Goal: Task Accomplishment & Management: Manage account settings

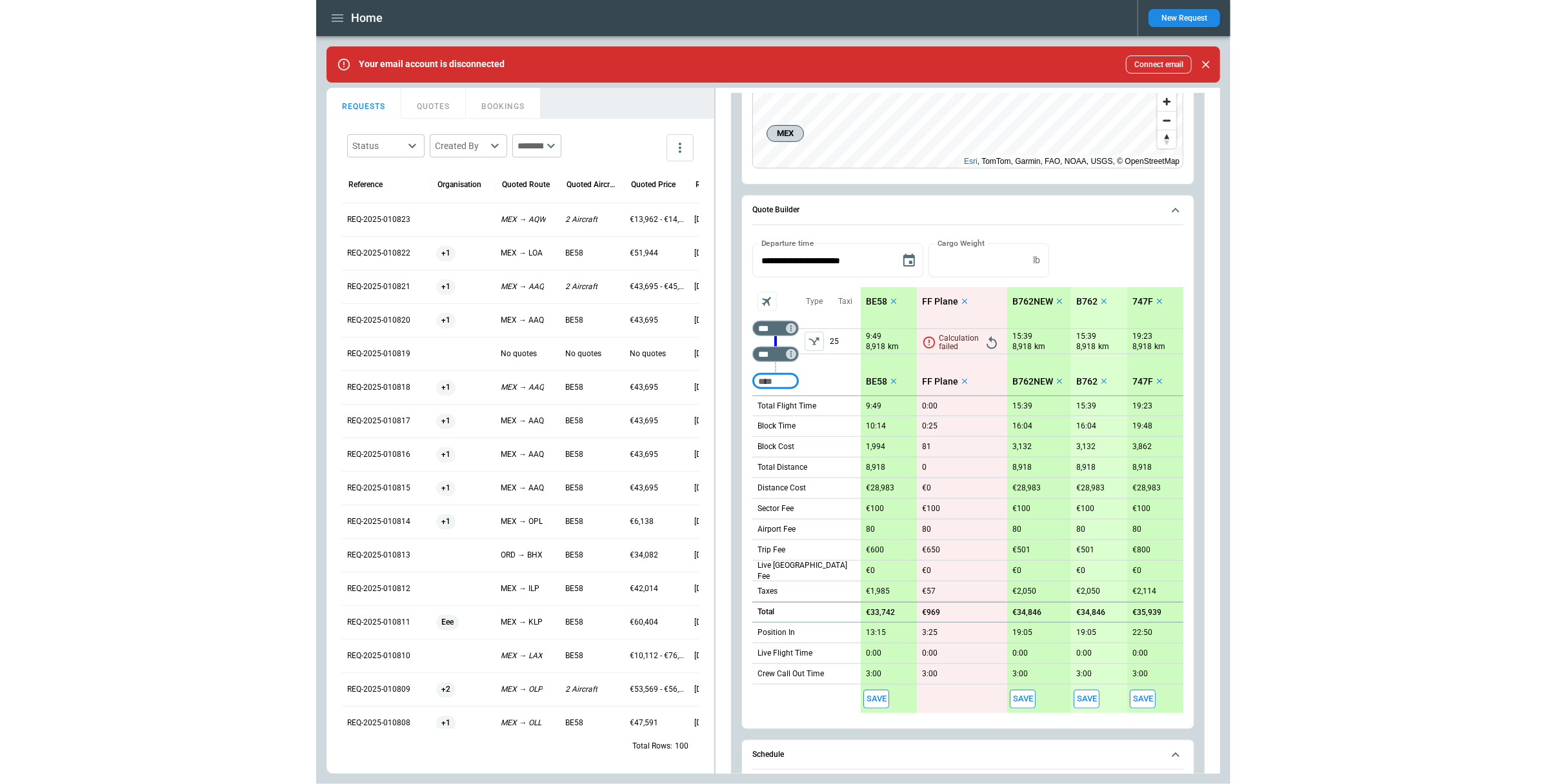
scroll to position [364, 0]
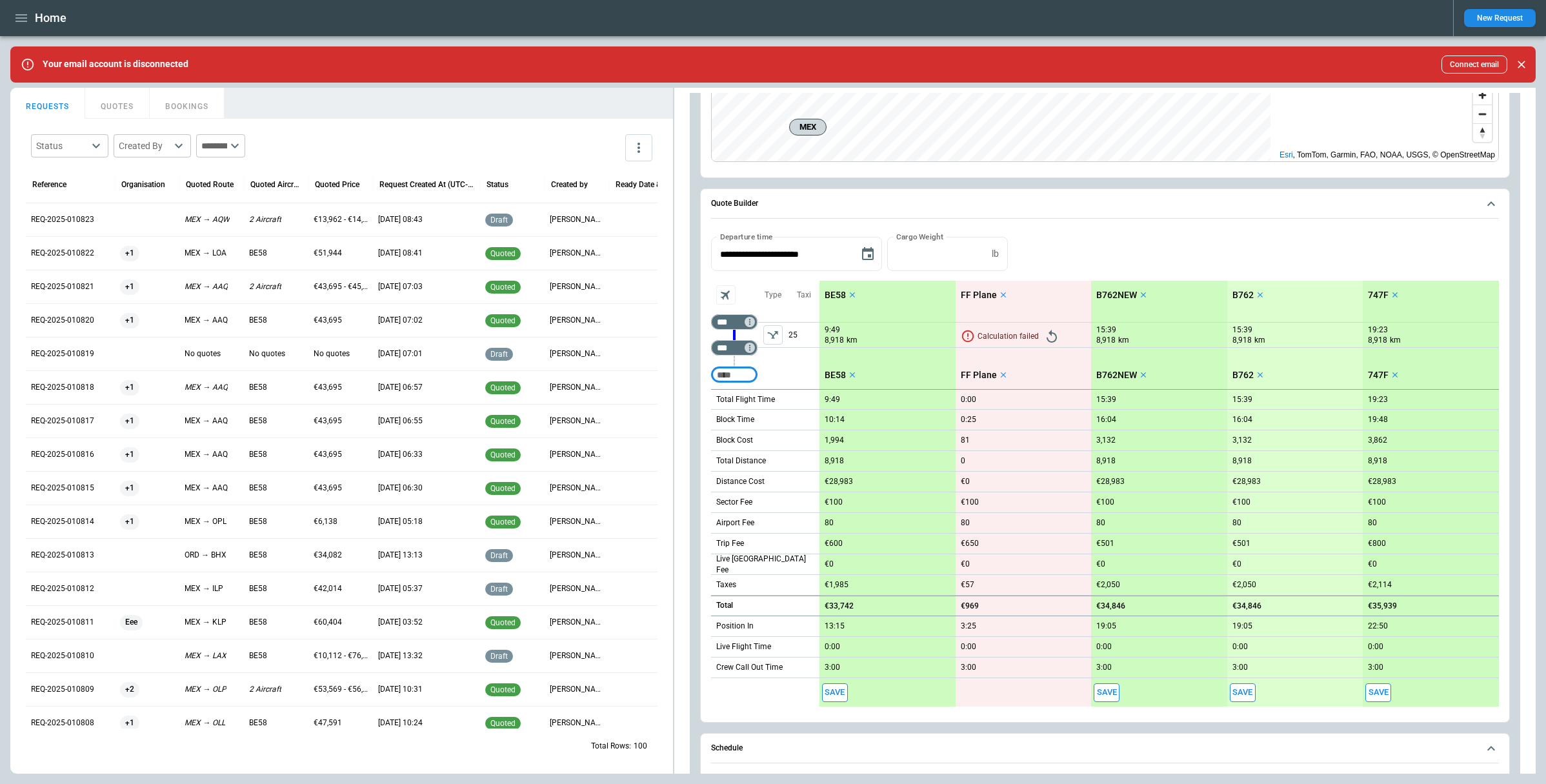
click at [316, 264] on div "€51,944" at bounding box center [340, 253] width 64 height 34
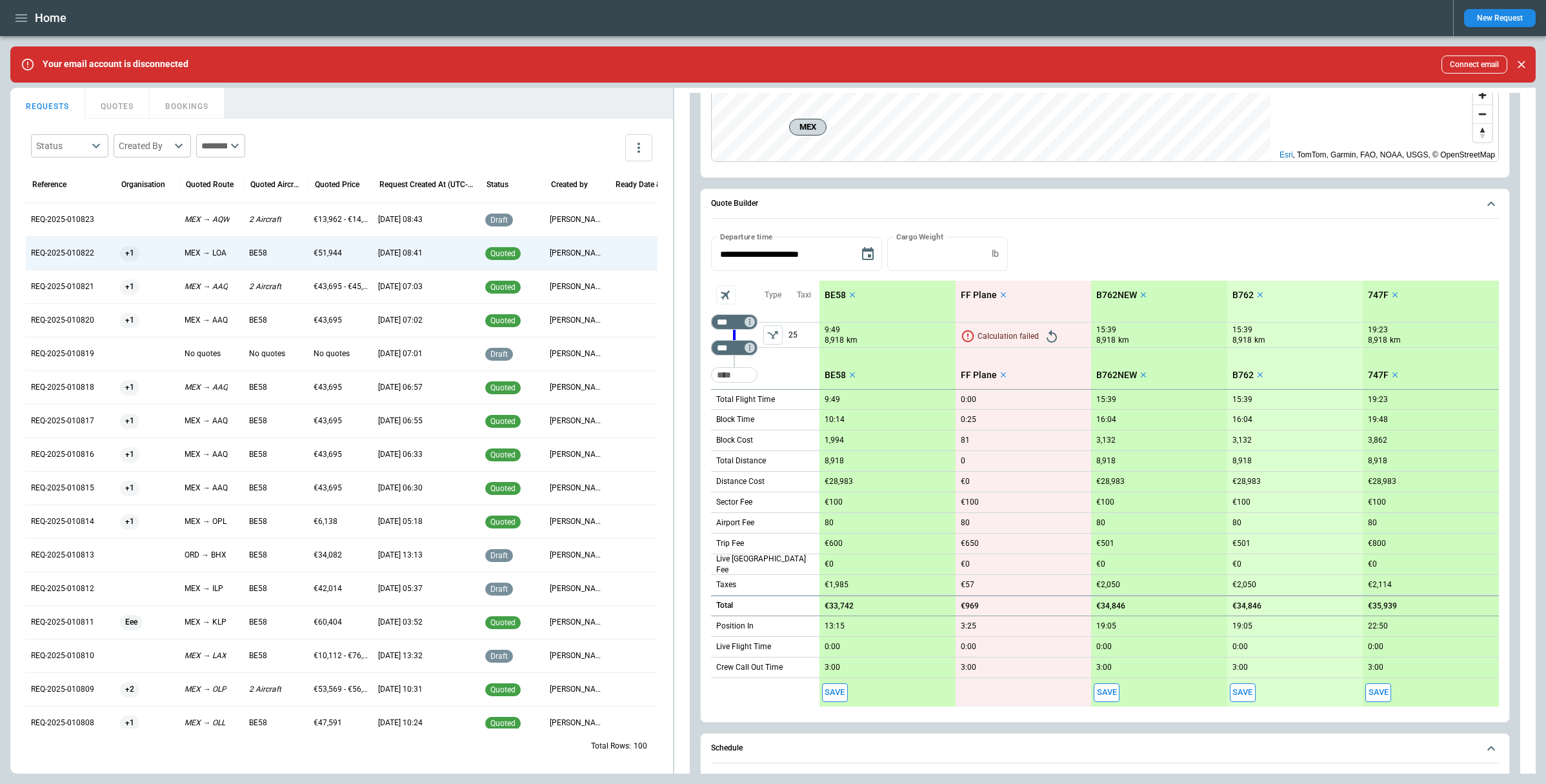
click at [312, 262] on div "€51,944" at bounding box center [340, 253] width 64 height 34
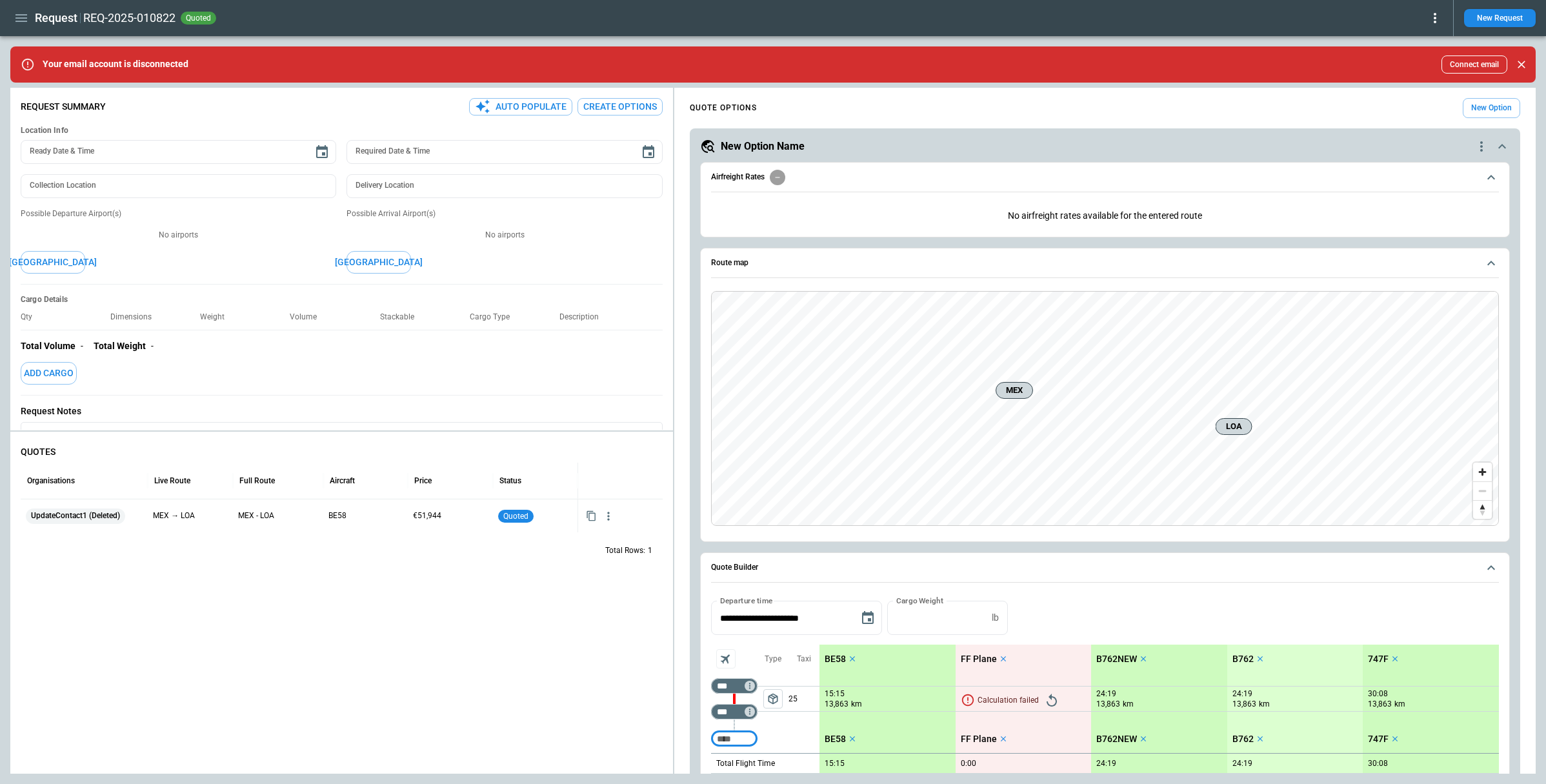
type textarea "*"
click at [607, 516] on icon "button" at bounding box center [609, 516] width 13 height 13
click at [582, 542] on li "View Schedule" at bounding box center [568, 541] width 103 height 19
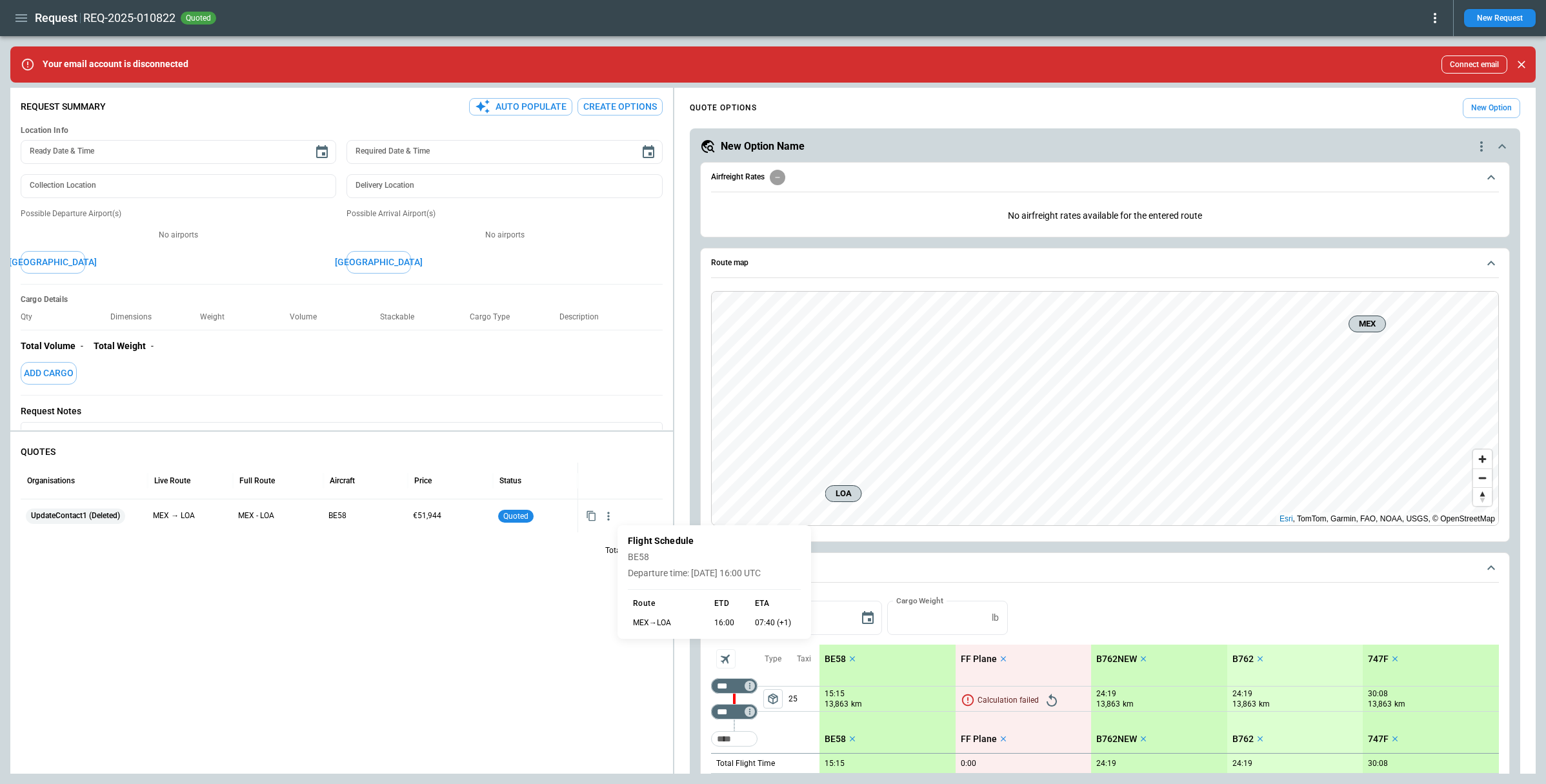
click at [610, 514] on div at bounding box center [773, 392] width 1546 height 784
click at [610, 514] on icon "button" at bounding box center [609, 516] width 13 height 13
click at [592, 550] on li "View Quote Details" at bounding box center [568, 559] width 103 height 19
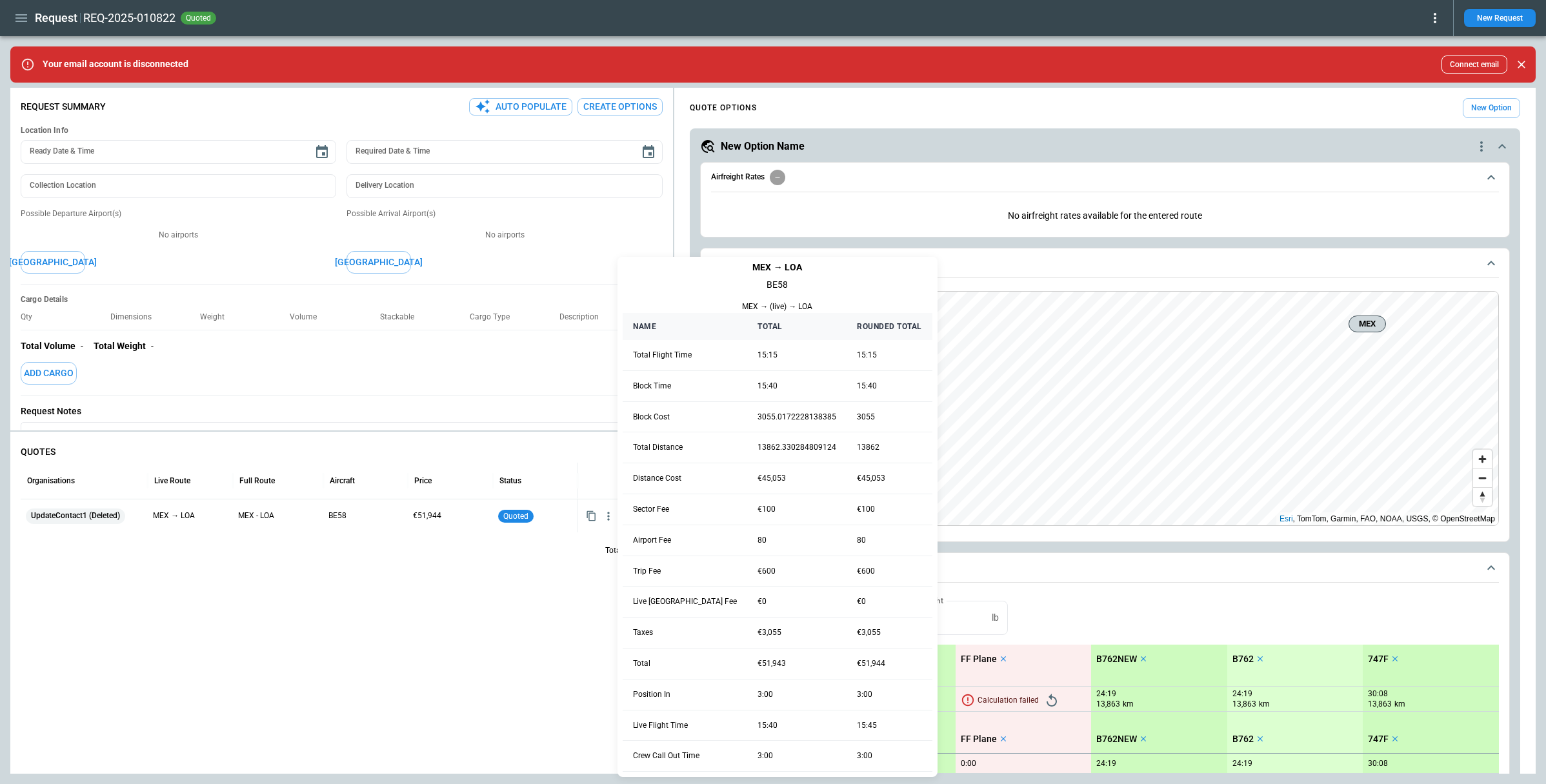
click at [592, 550] on div at bounding box center [773, 392] width 1546 height 784
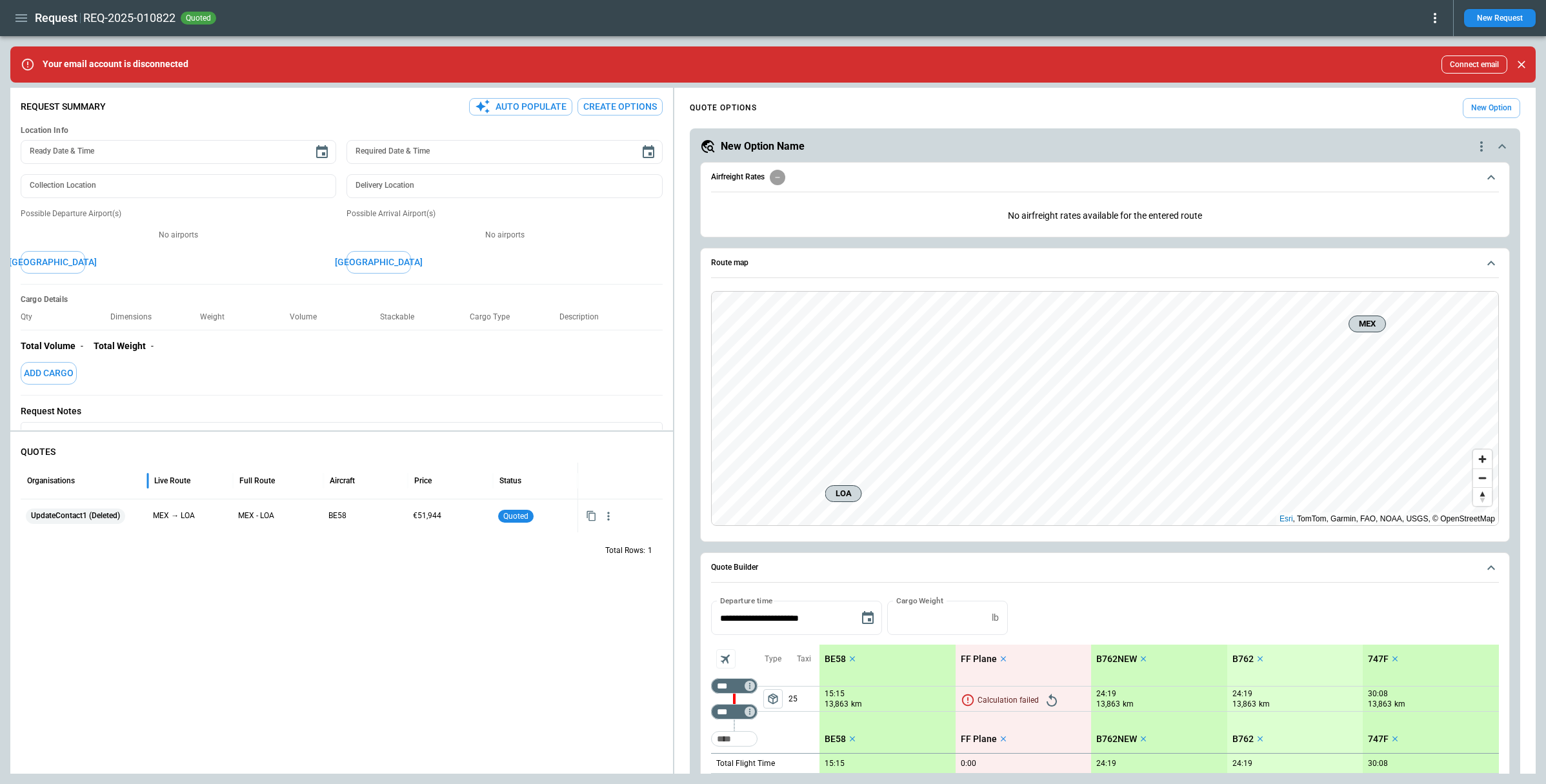
click at [66, 474] on div "Organisations" at bounding box center [84, 480] width 114 height 35
click at [170, 510] on span "UpdateContact1 (Deleted)" at bounding box center [160, 515] width 99 height 33
click at [217, 529] on icon "Open" at bounding box center [219, 527] width 16 height 16
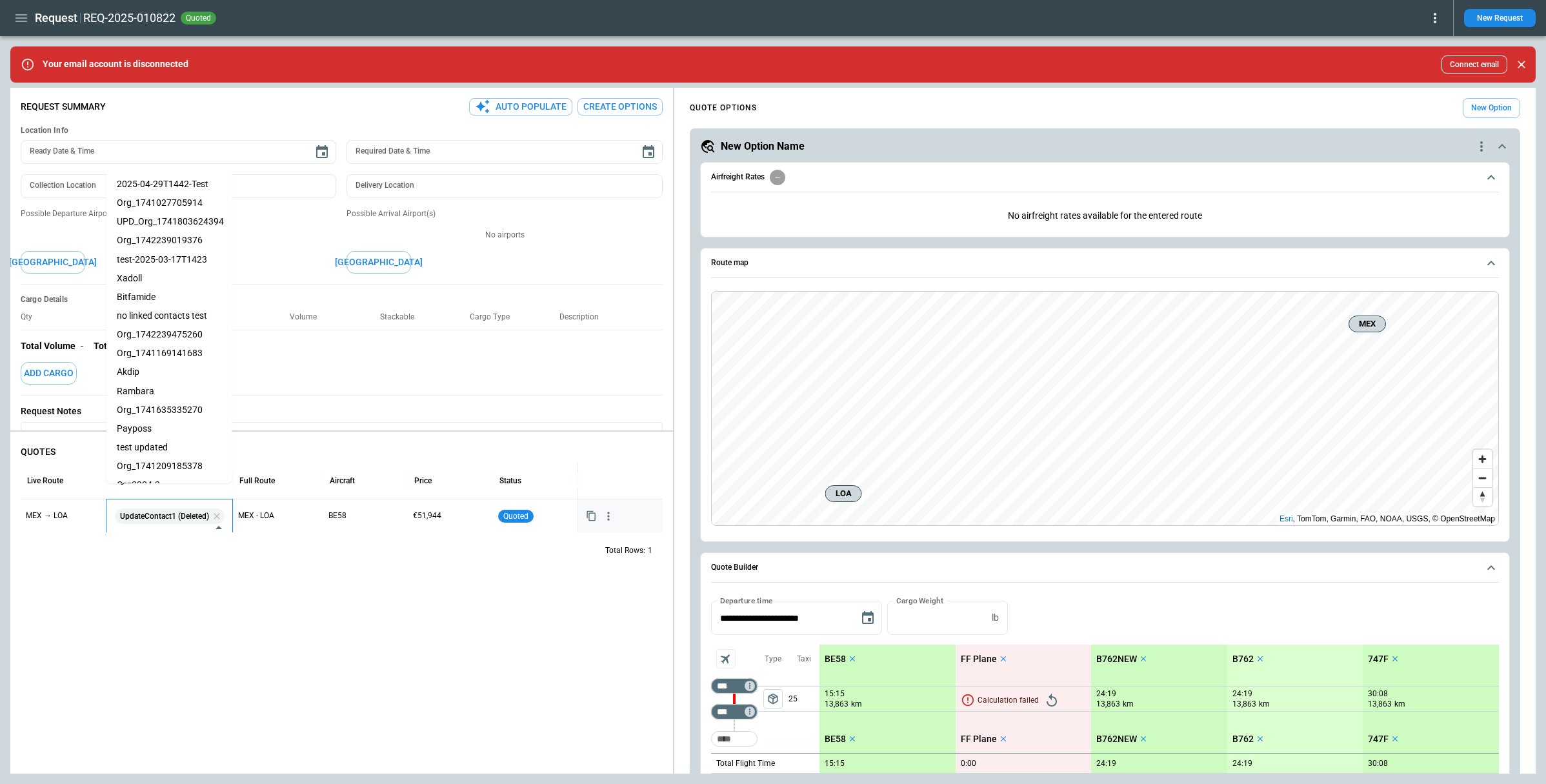
scroll to position [17, 0]
click at [209, 558] on div "Total Rows: 1" at bounding box center [341, 551] width 642 height 34
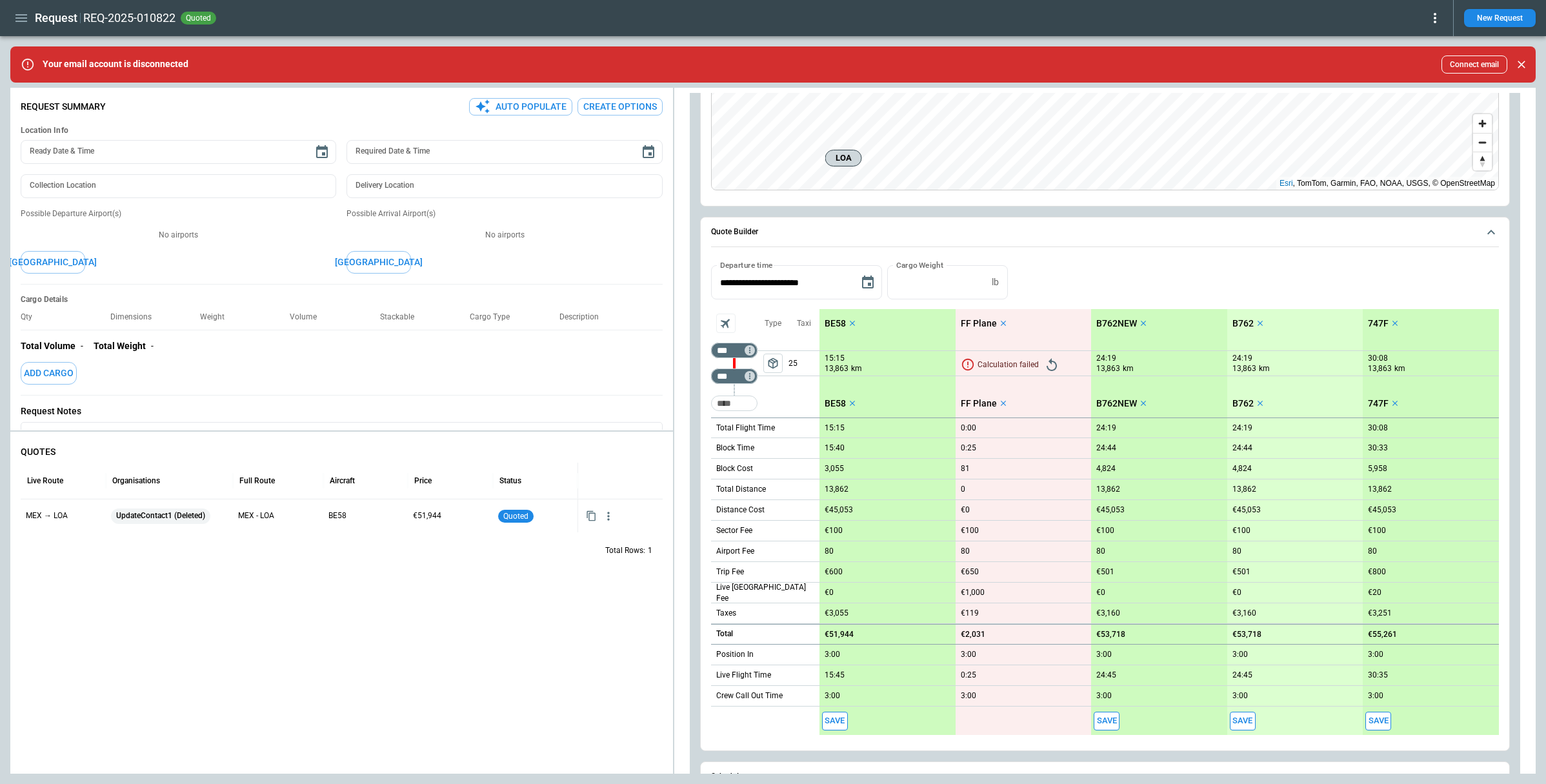
scroll to position [310, 0]
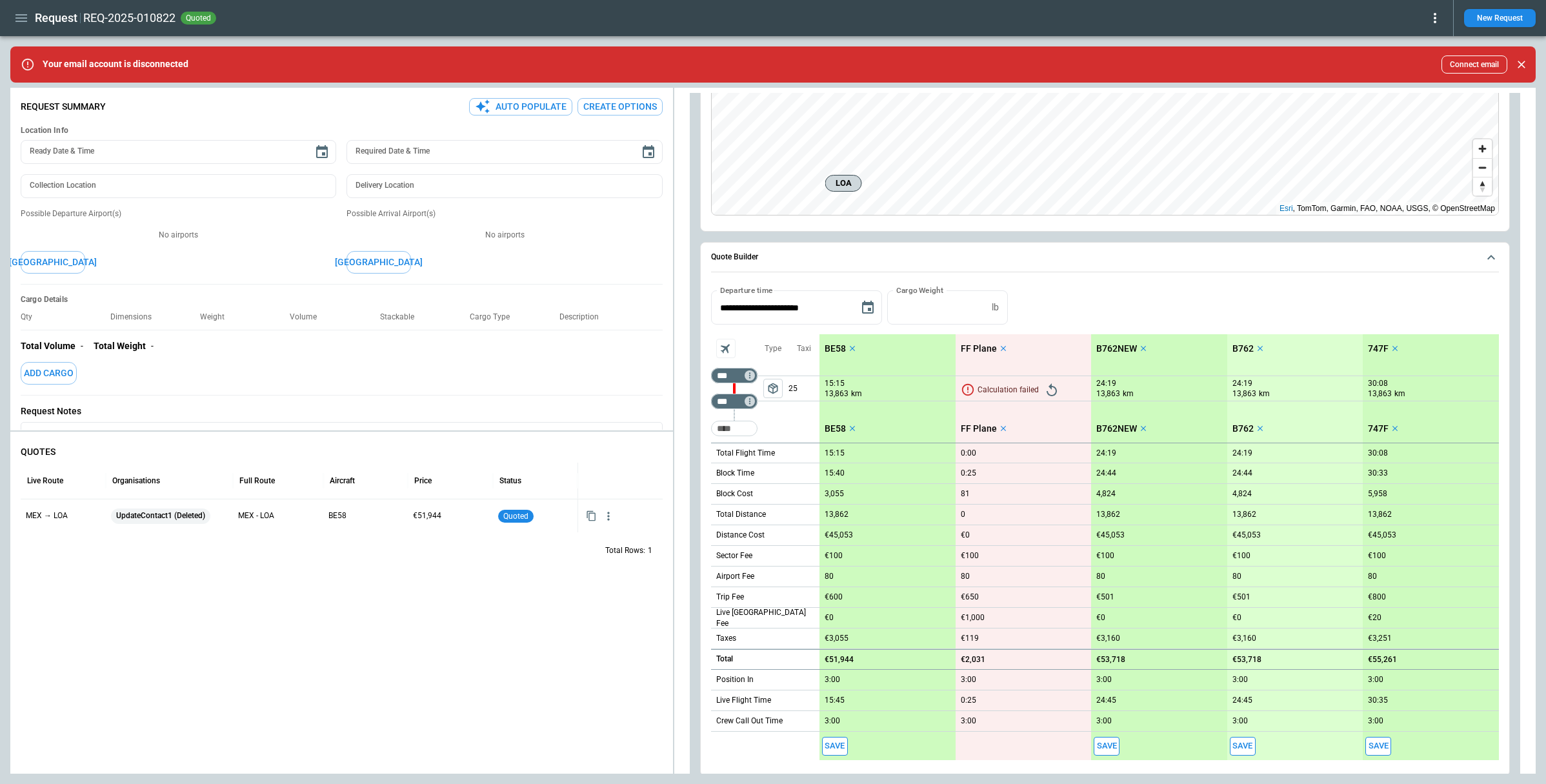
click at [13, 17] on icon "button" at bounding box center [21, 18] width 16 height 16
click at [32, 45] on li "Home" at bounding box center [59, 45] width 97 height 21
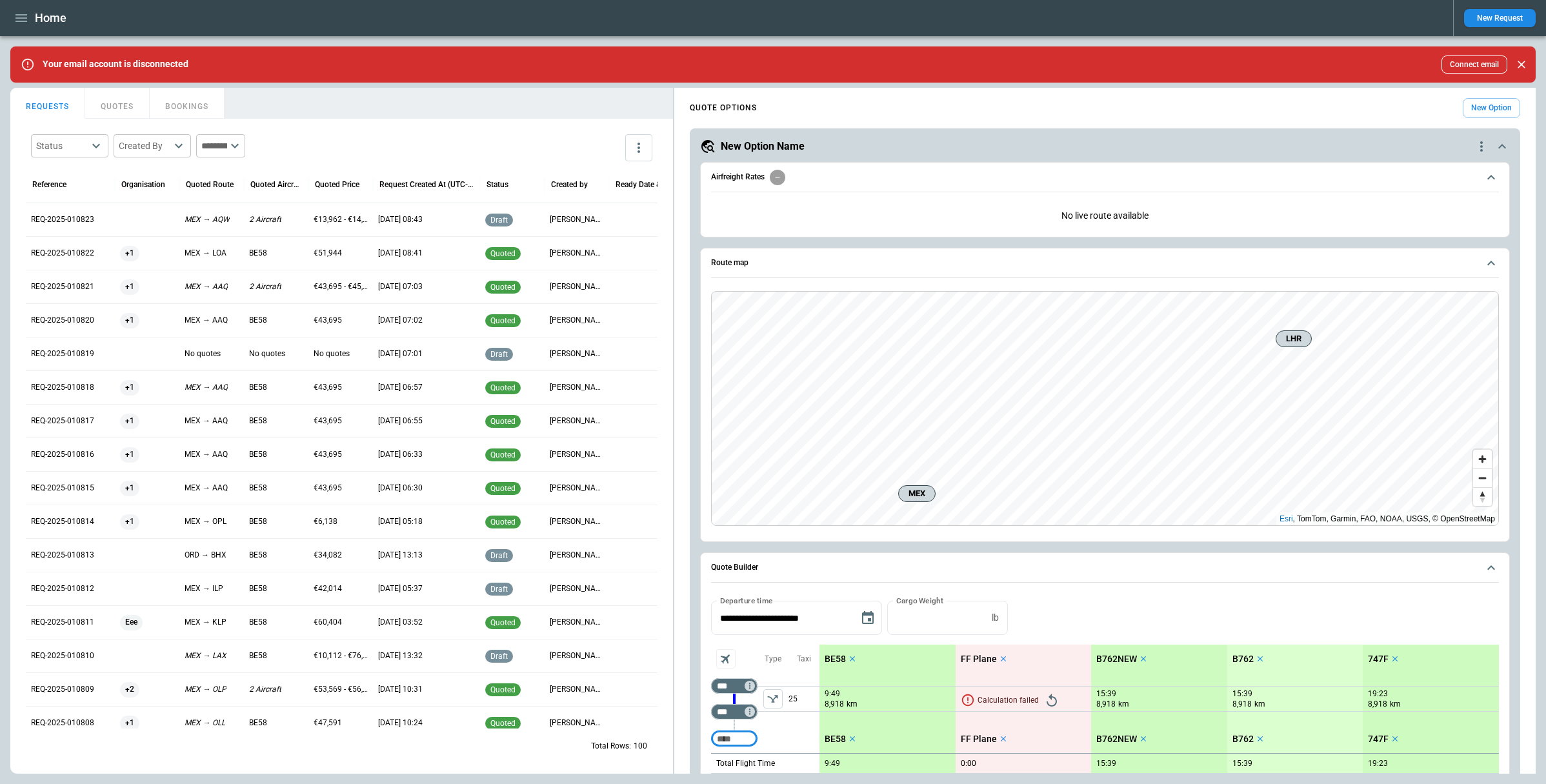
click at [197, 426] on div "MEX → AAQ" at bounding box center [211, 421] width 64 height 34
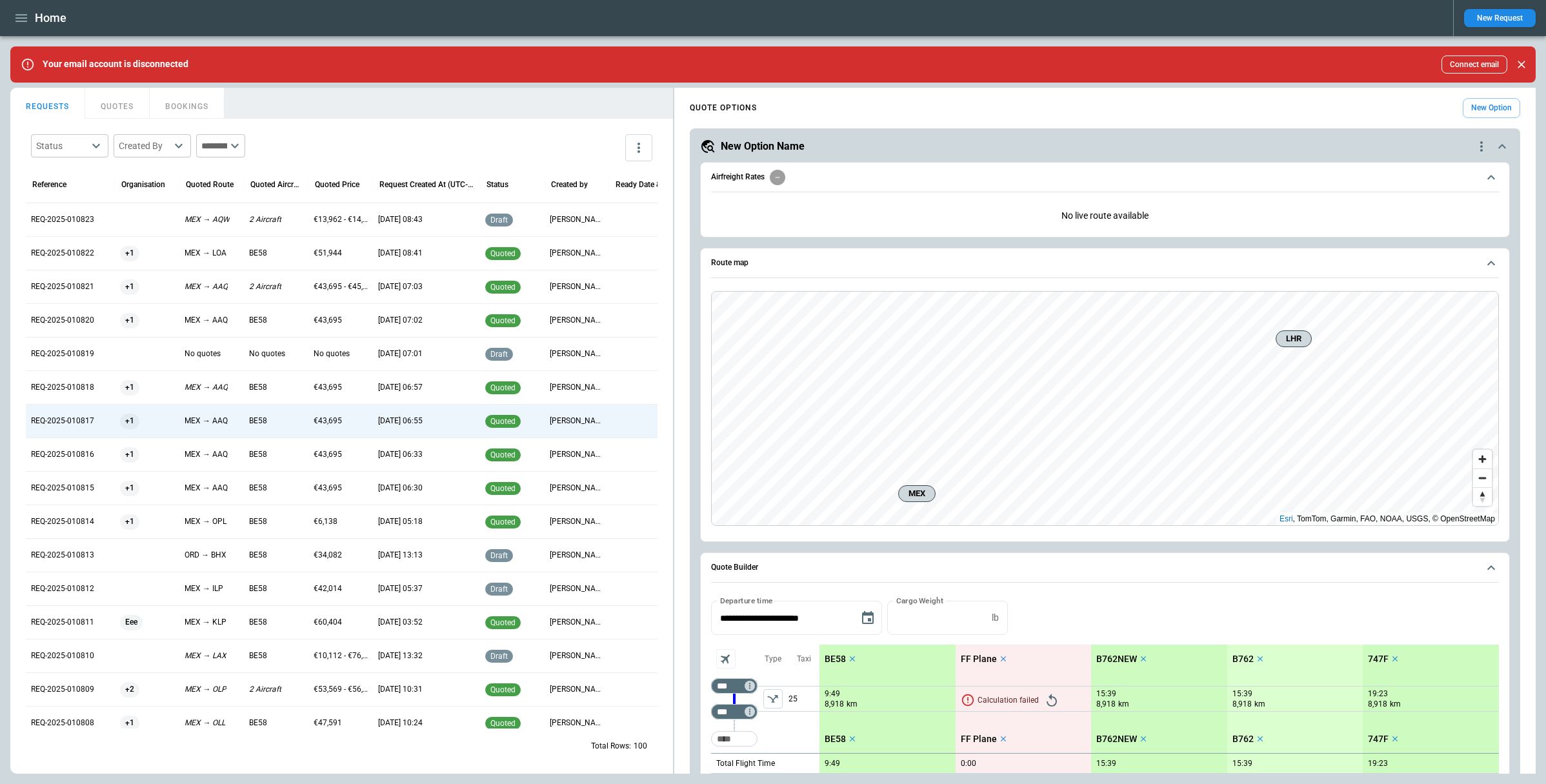
click at [197, 426] on div "MEX → AAQ" at bounding box center [211, 421] width 64 height 34
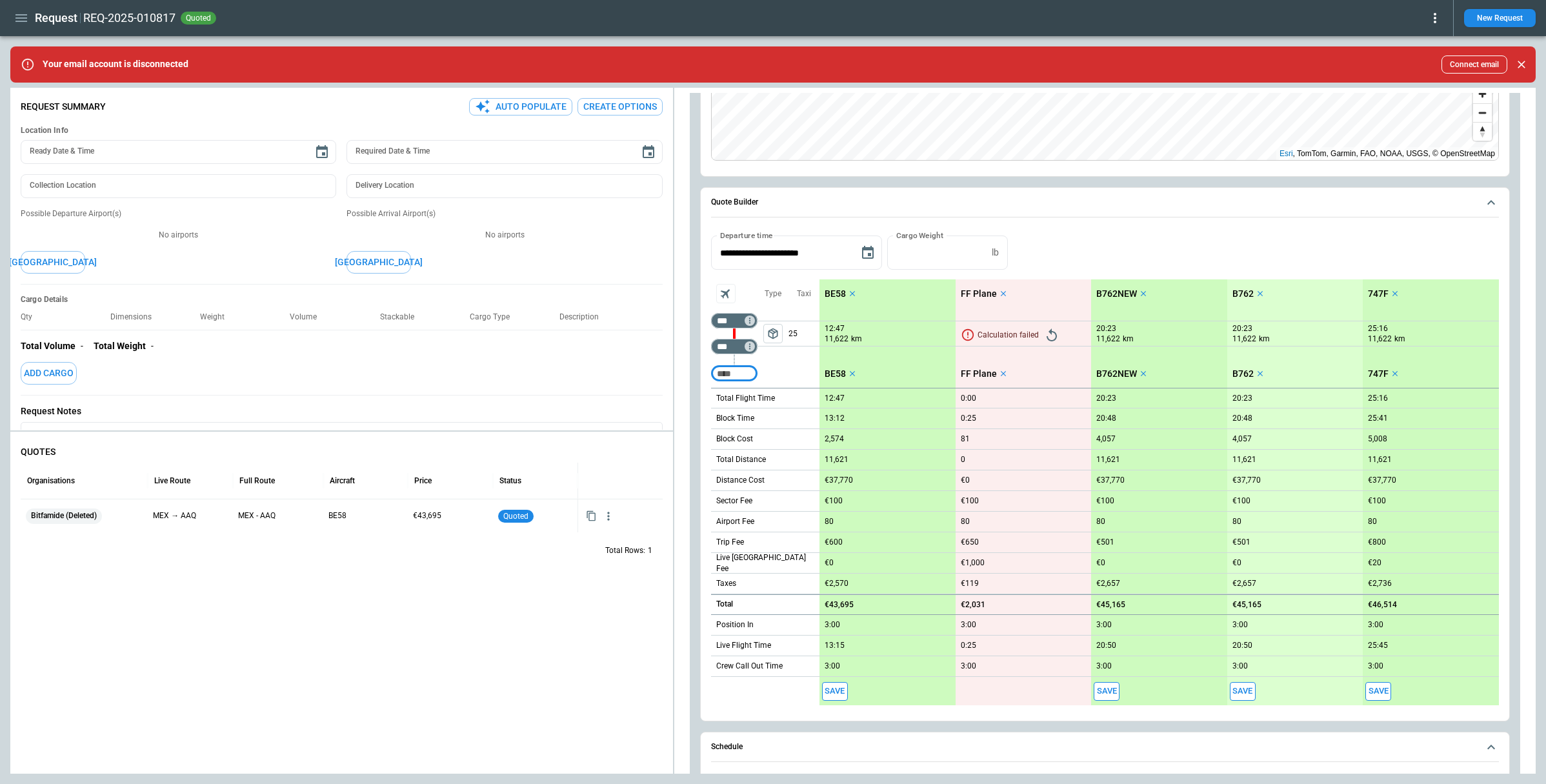
scroll to position [368, 0]
click at [1112, 685] on button "Save" at bounding box center [1107, 688] width 26 height 19
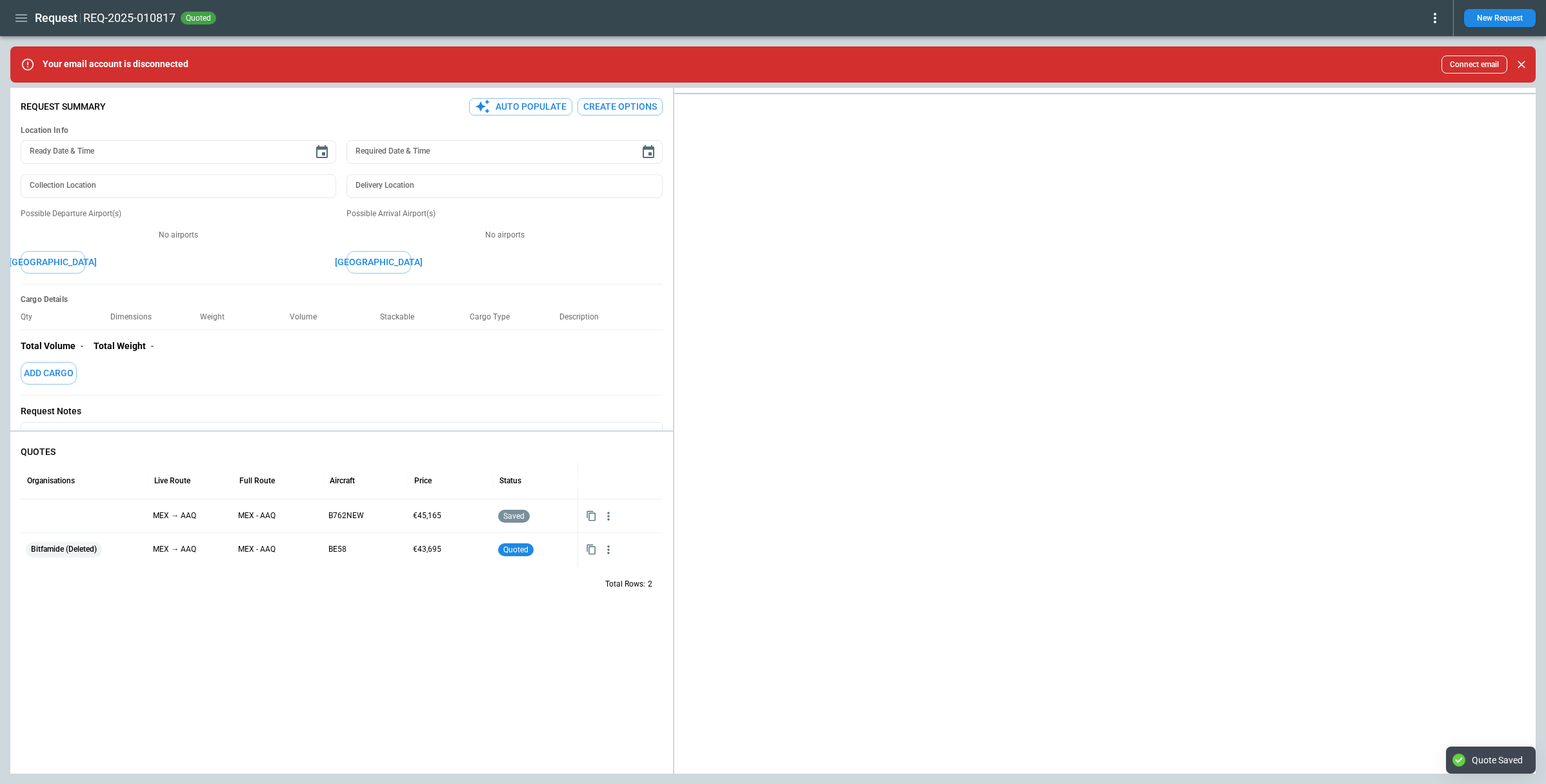
type textarea "*"
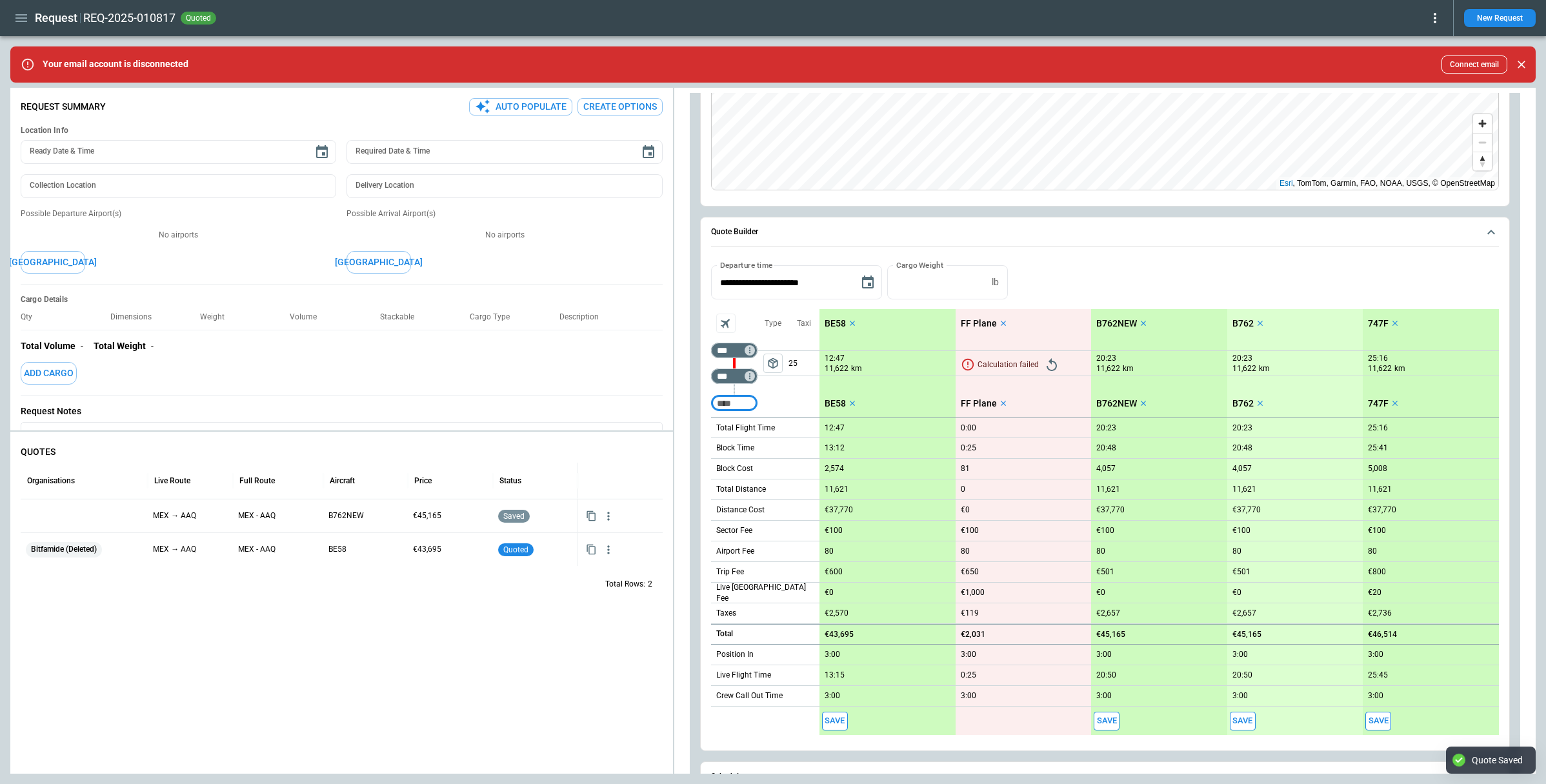
scroll to position [336, 0]
click at [1248, 712] on button "Save" at bounding box center [1243, 720] width 26 height 19
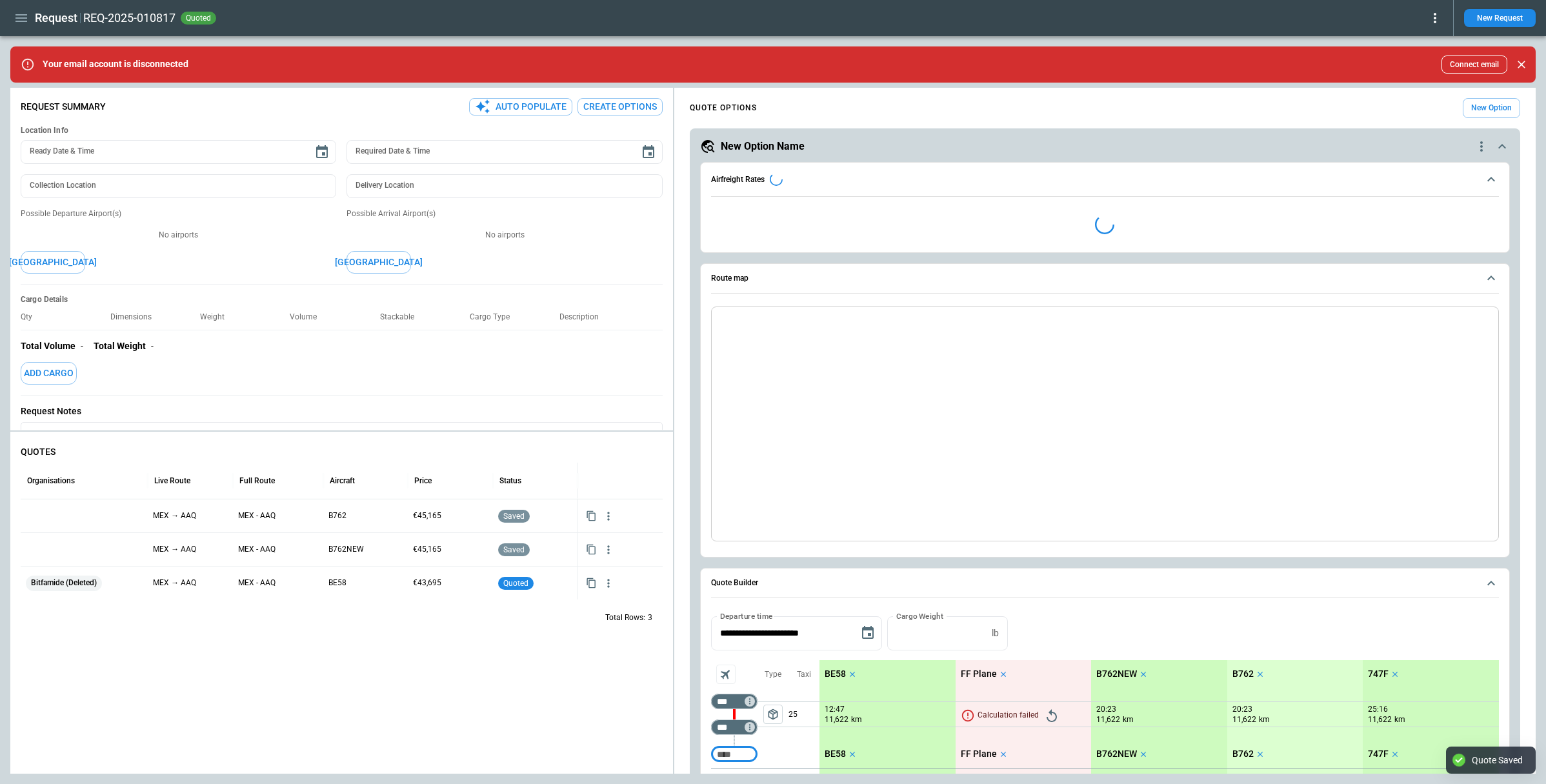
type textarea "*"
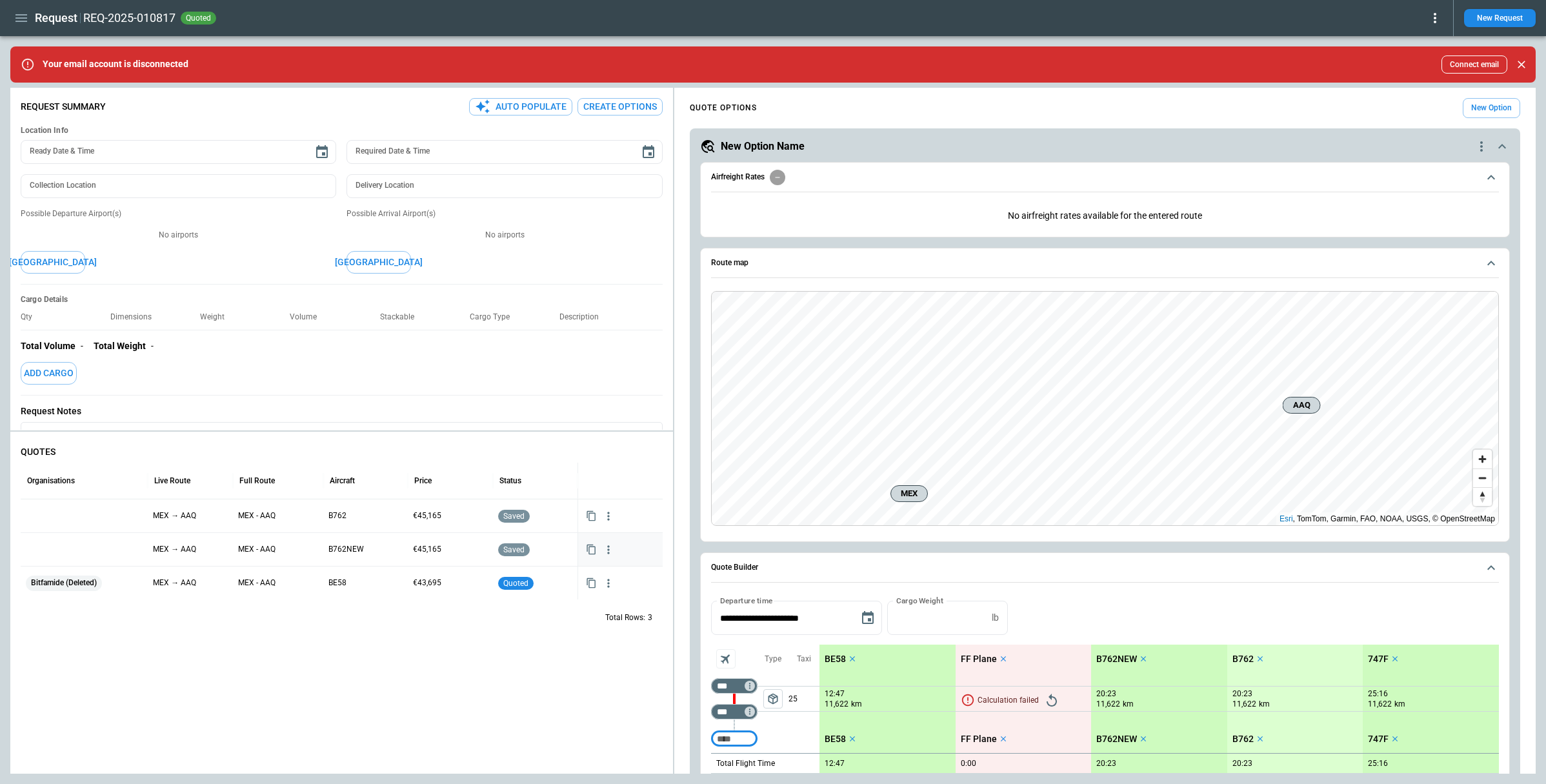
click at [86, 546] on div at bounding box center [85, 549] width 117 height 23
click at [86, 546] on input "text" at bounding box center [74, 551] width 95 height 23
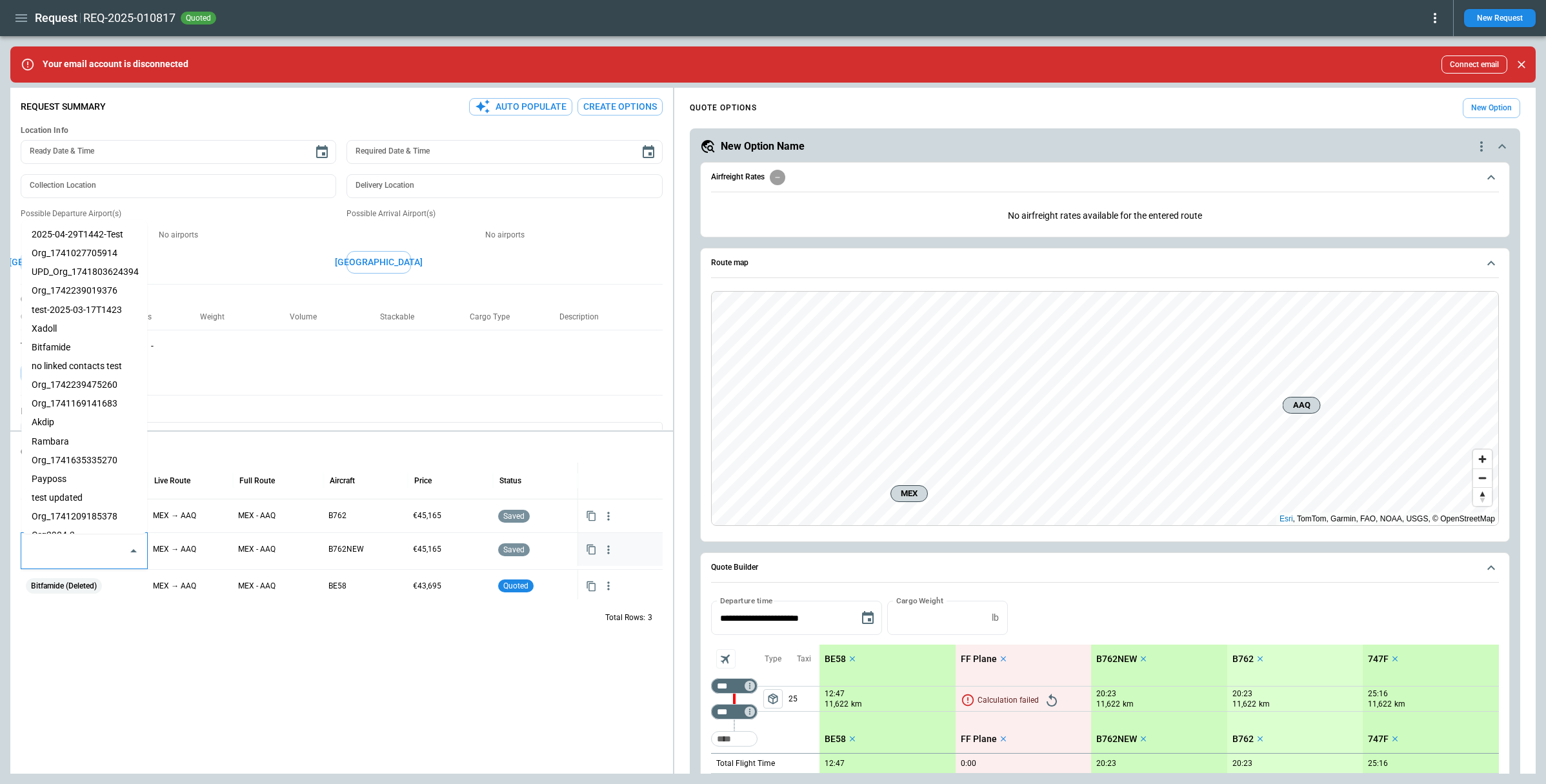
click at [74, 482] on li "Payposs" at bounding box center [84, 479] width 126 height 19
click at [156, 721] on div "QUOTES Organisations Live Route Full Route Aircraft Price Status MEX → AAQ MEX …" at bounding box center [342, 605] width 663 height 337
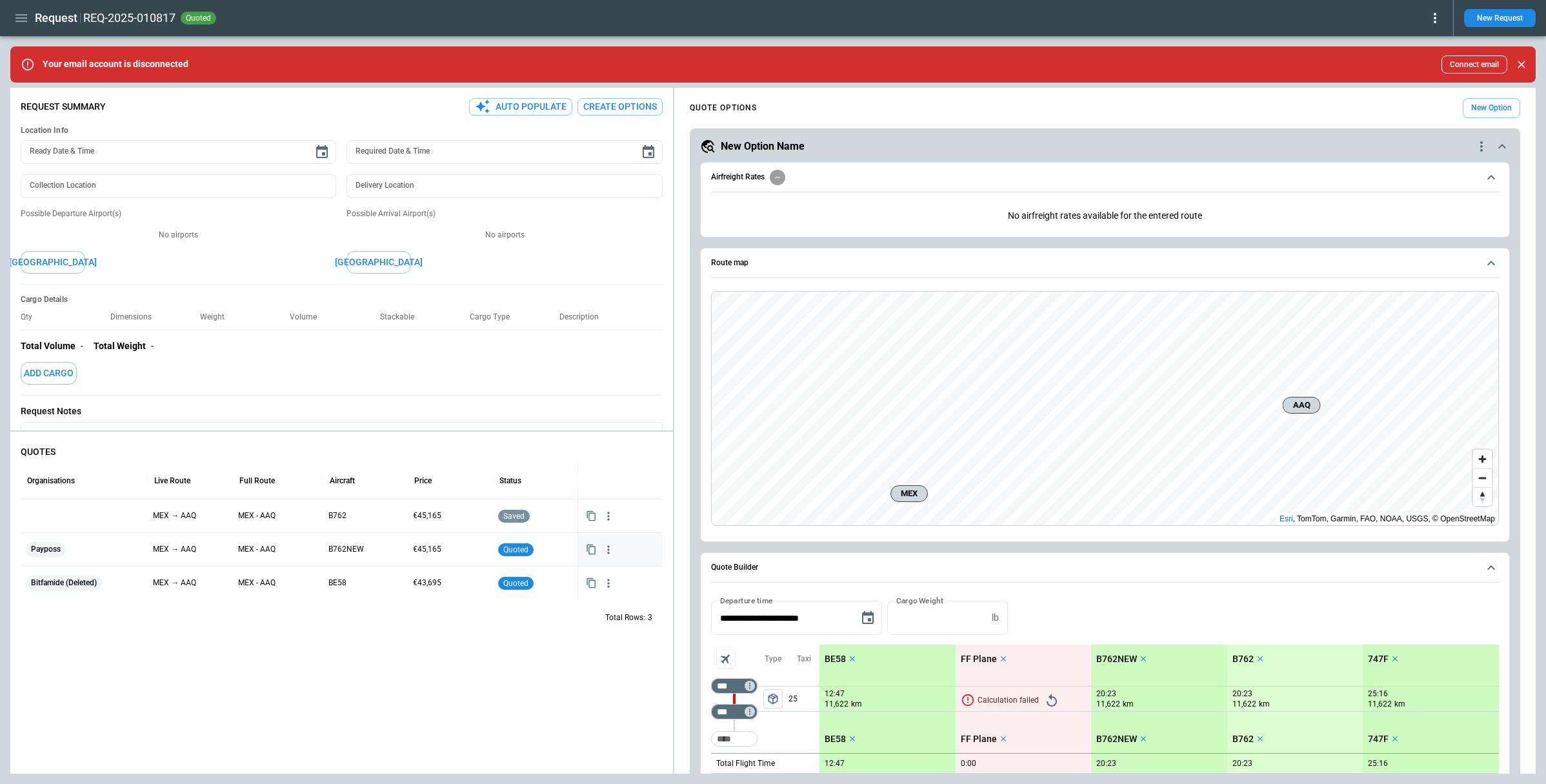
click at [607, 553] on icon "button" at bounding box center [609, 549] width 13 height 13
click at [607, 517] on div at bounding box center [773, 392] width 1546 height 784
click at [607, 517] on icon "button" at bounding box center [609, 516] width 13 height 13
click at [578, 580] on li "Delete Quote" at bounding box center [568, 578] width 103 height 19
